Goal: Find contact information: Find contact information

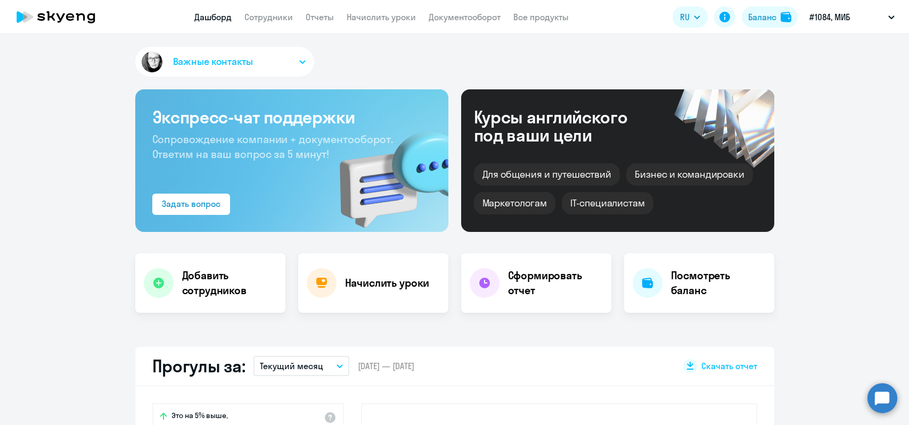
select select "30"
click at [299, 66] on button "Важные контакты" at bounding box center [224, 62] width 179 height 30
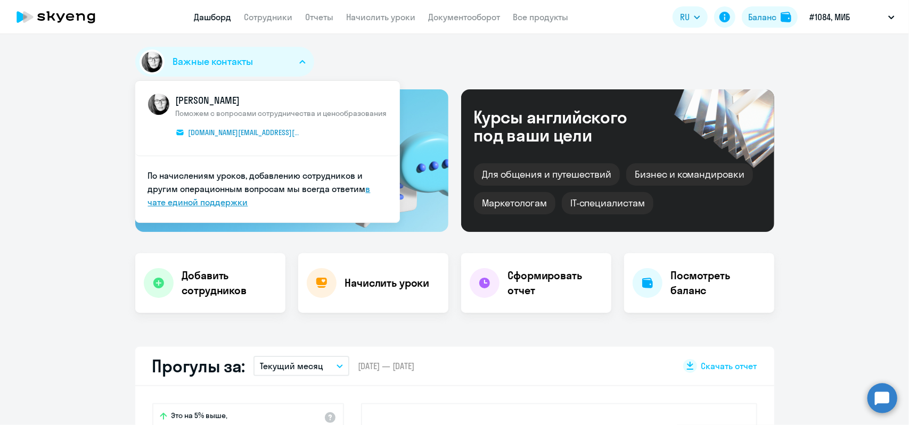
click at [194, 202] on link "в чате единой поддержки" at bounding box center [259, 196] width 222 height 24
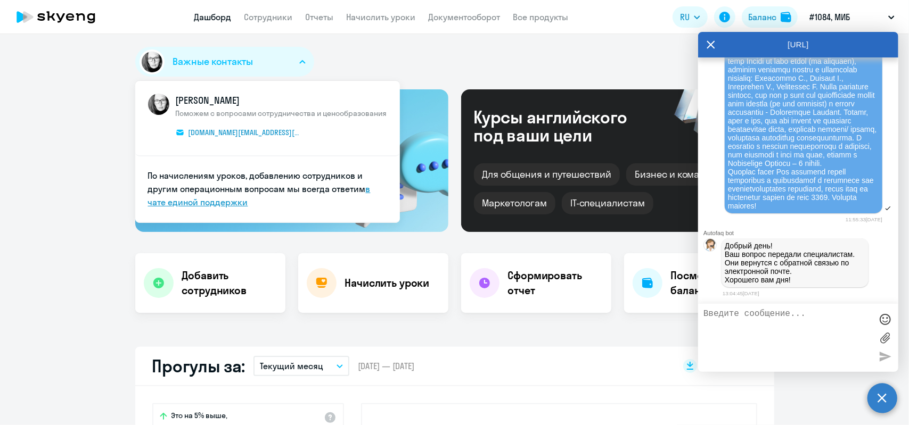
scroll to position [1045, 0]
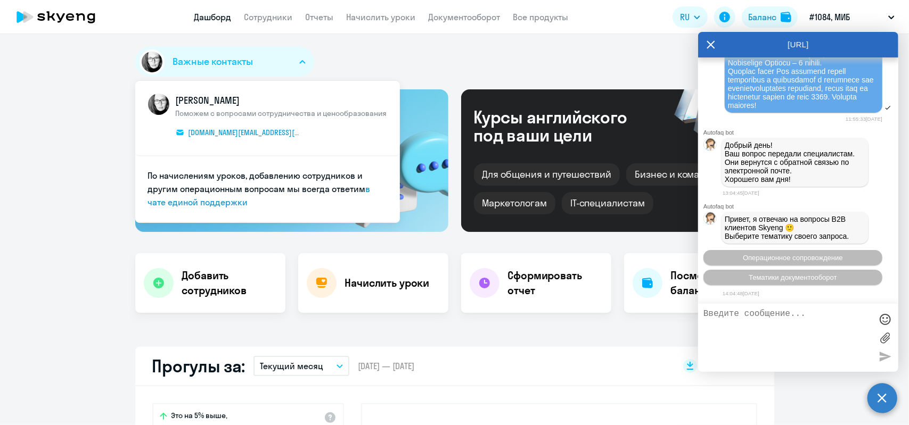
click at [708, 44] on icon at bounding box center [710, 45] width 9 height 26
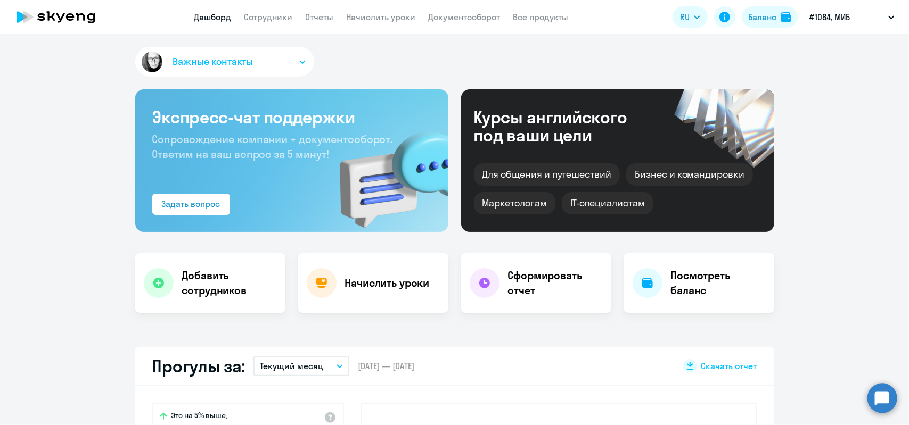
click at [299, 60] on icon "button" at bounding box center [302, 62] width 6 height 4
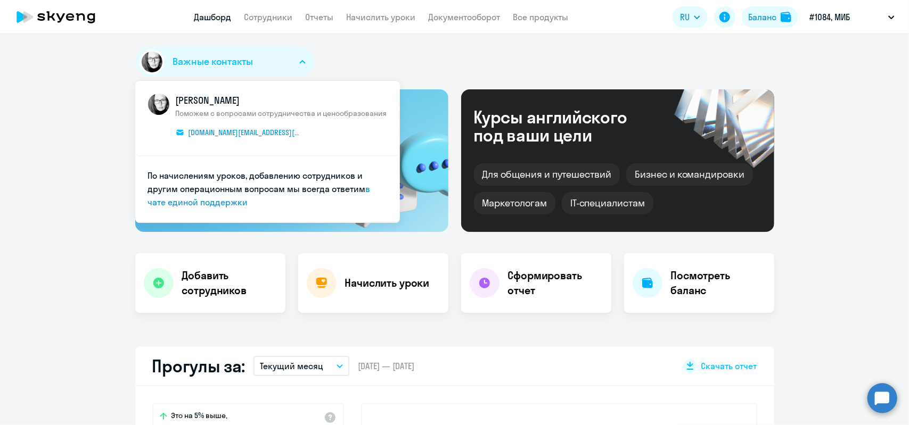
click at [523, 72] on div "Важные контакты КАМ_Юлианна Луценко Поможем с вопросами сотрудничества и ценооб…" at bounding box center [454, 64] width 639 height 34
